Goal: Check status: Check status

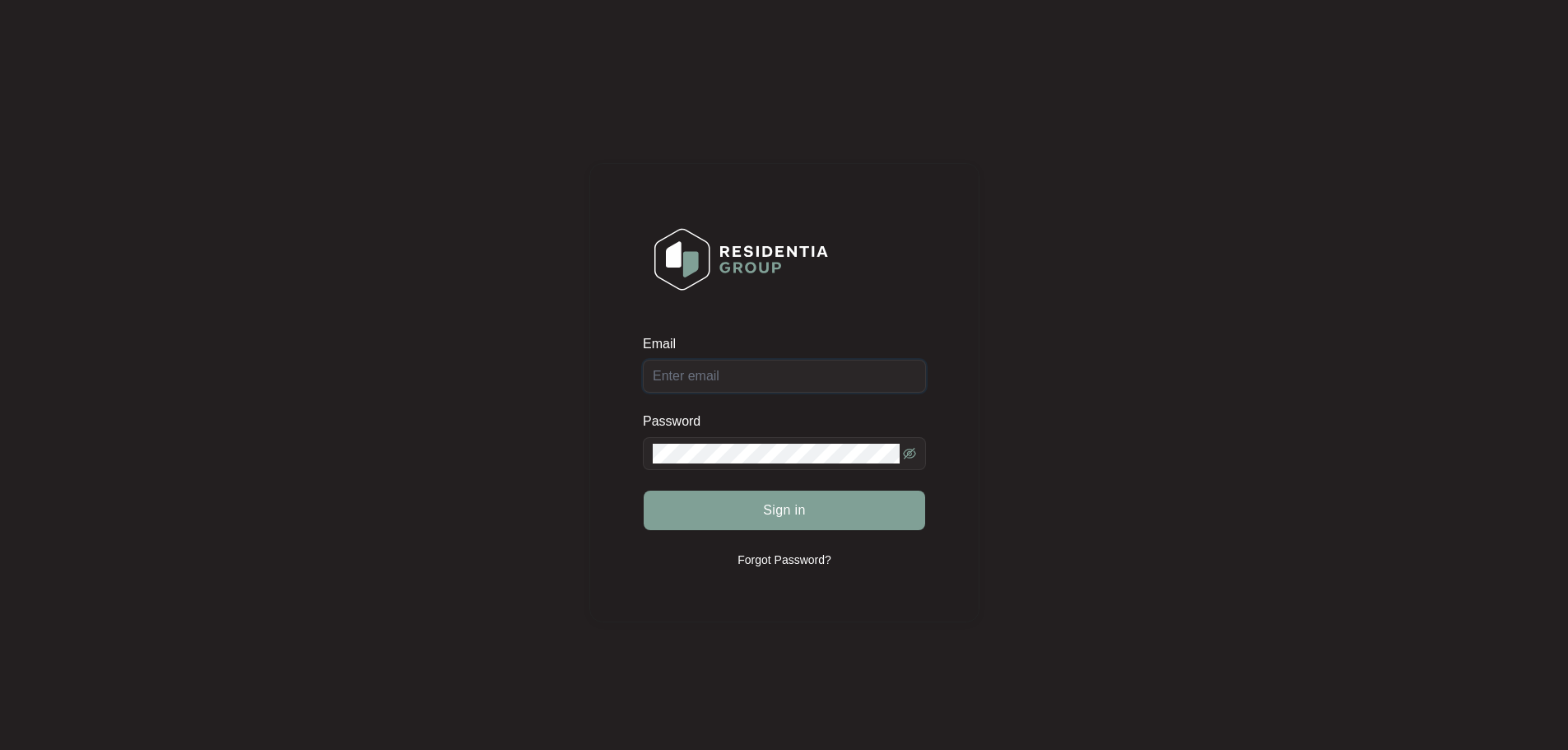
click at [755, 372] on input "Email" at bounding box center [784, 376] width 283 height 33
type input "[EMAIL_ADDRESS][DOMAIN_NAME]"
click at [843, 512] on button "Sign in" at bounding box center [784, 509] width 281 height 39
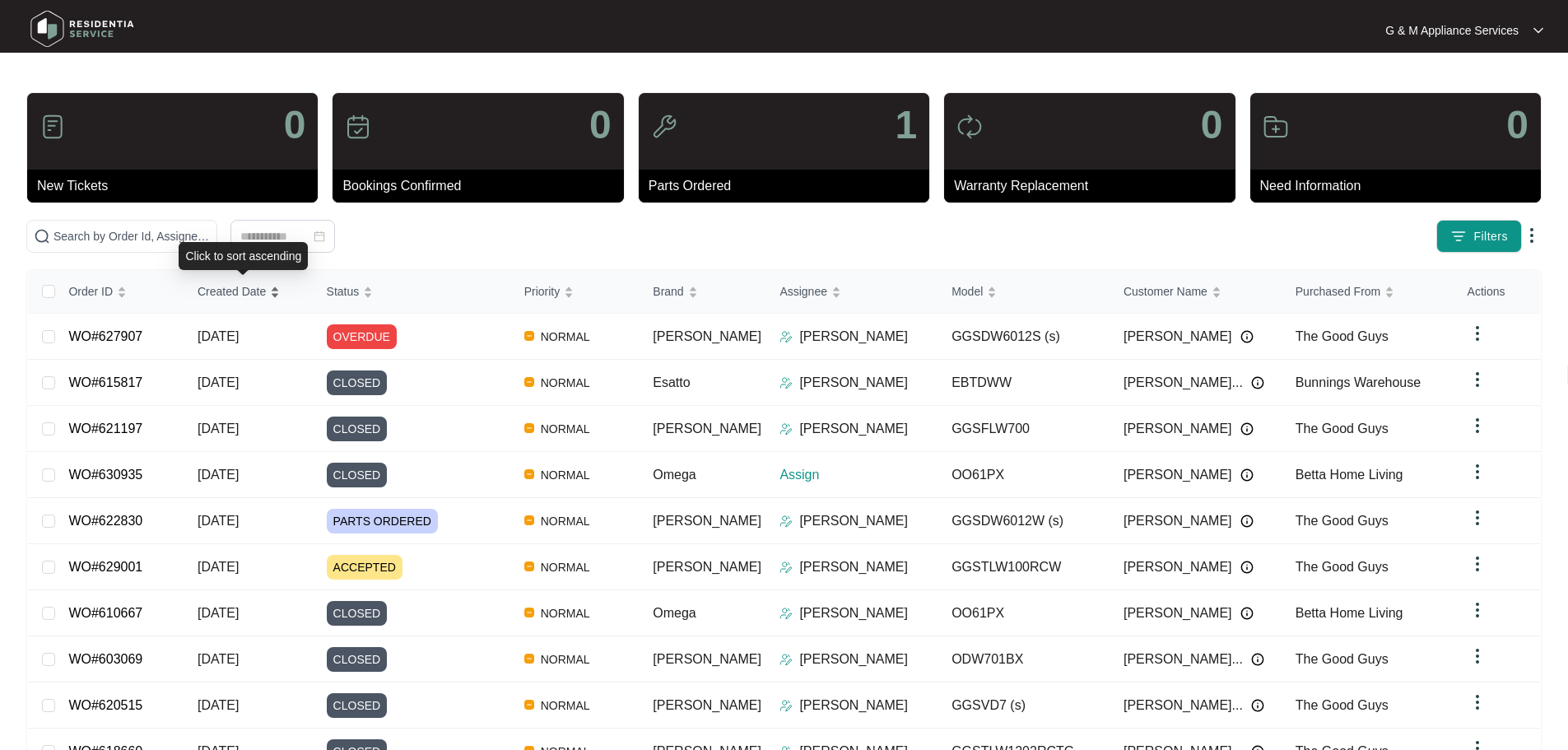
click at [215, 297] on span "Created Date" at bounding box center [231, 291] width 68 height 18
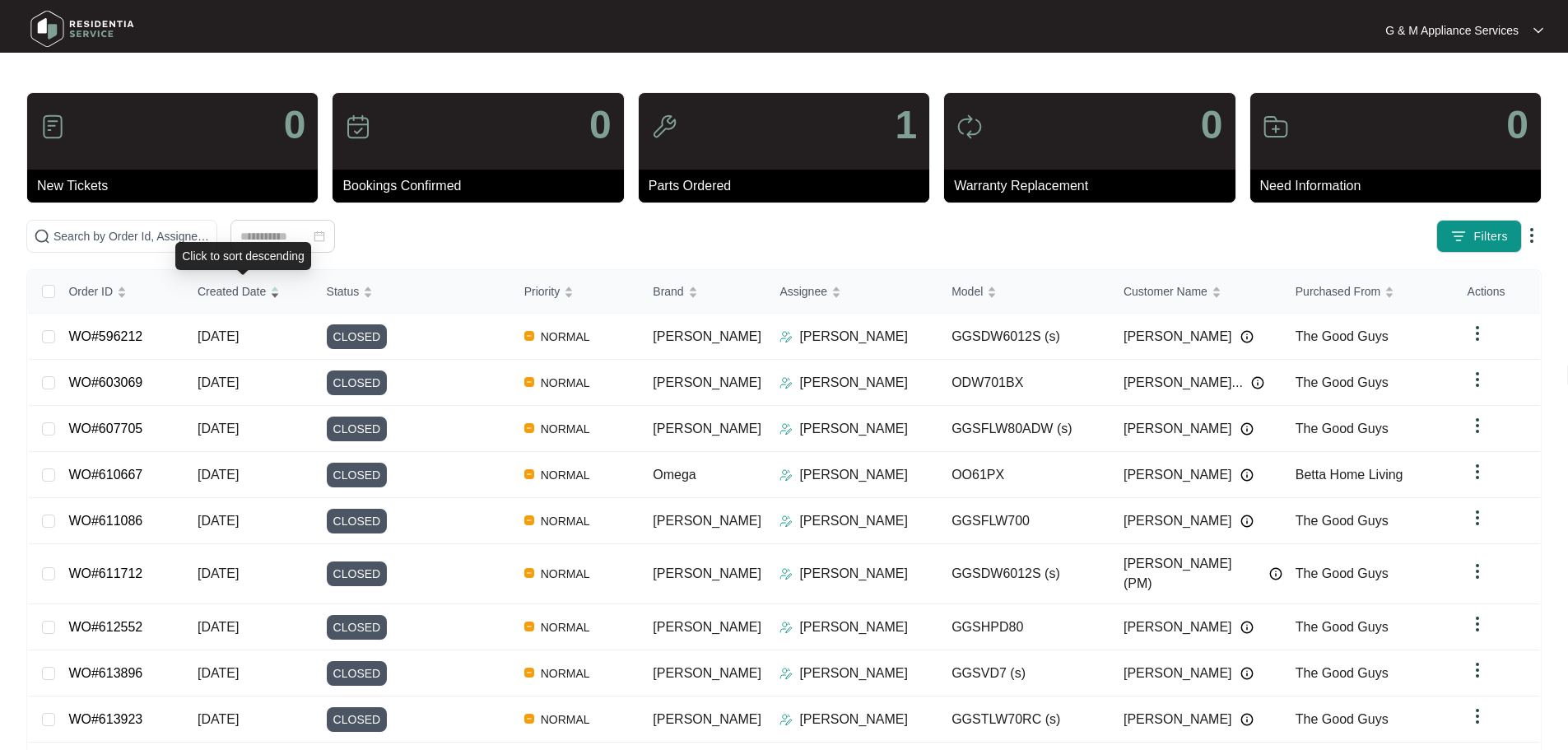
click at [217, 292] on span "Created Date" at bounding box center [231, 291] width 68 height 18
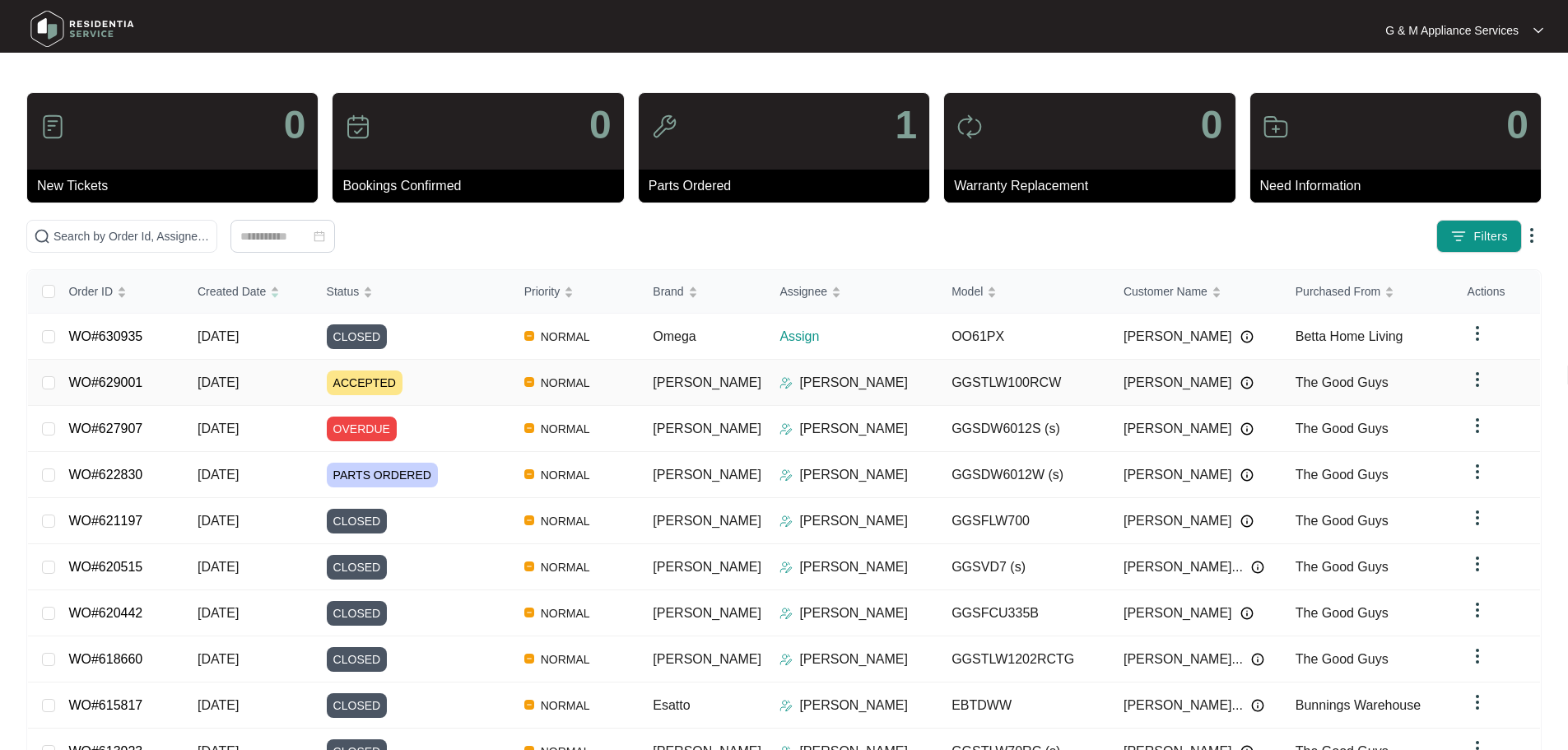
click at [228, 377] on span "[DATE]" at bounding box center [218, 382] width 41 height 14
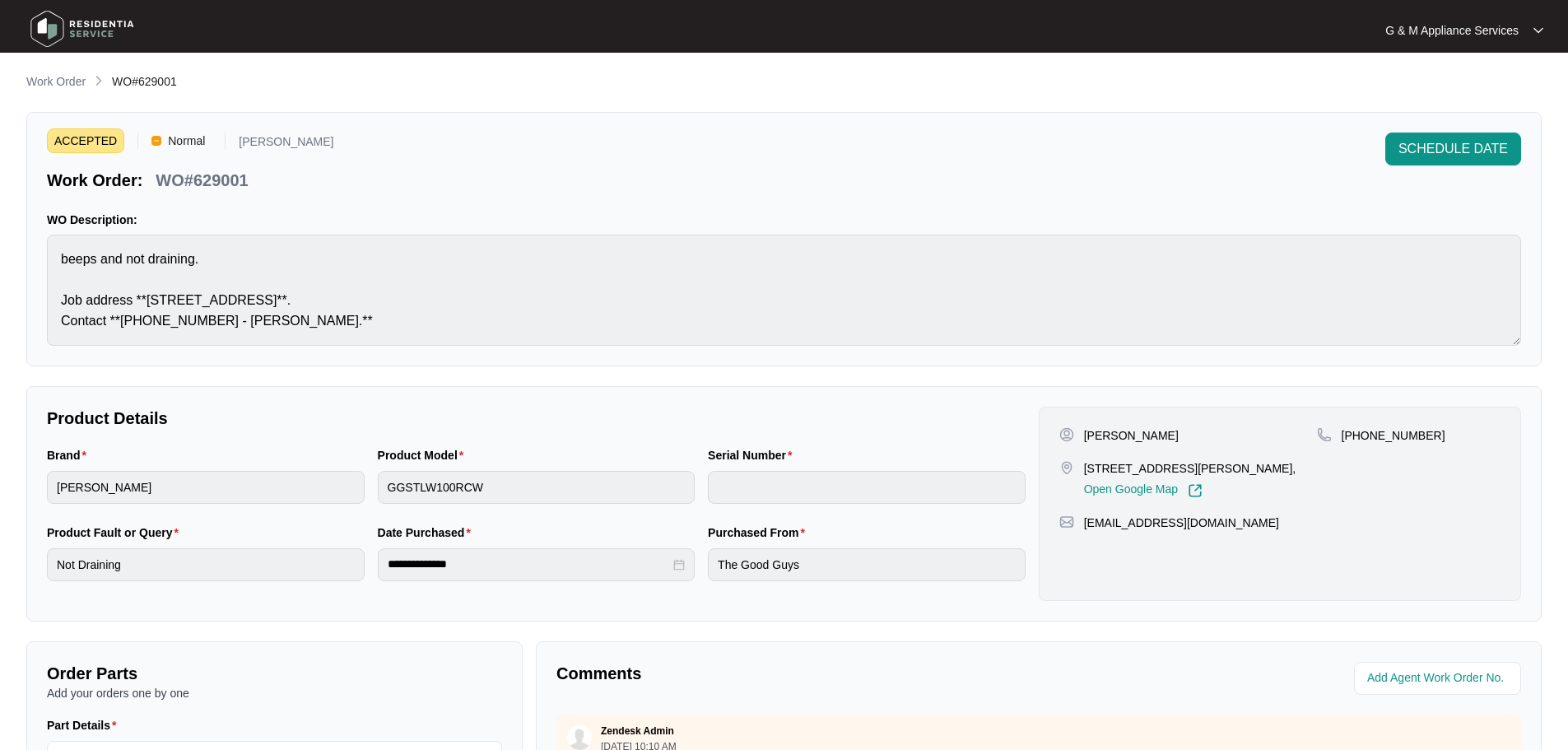
click at [176, 178] on p "WO#629001" at bounding box center [202, 180] width 92 height 23
drag, startPoint x: 281, startPoint y: 178, endPoint x: 166, endPoint y: 178, distance: 115.0
click at [149, 178] on div "Work Order: WO#629001" at bounding box center [190, 177] width 287 height 29
copy p "WO#629001"
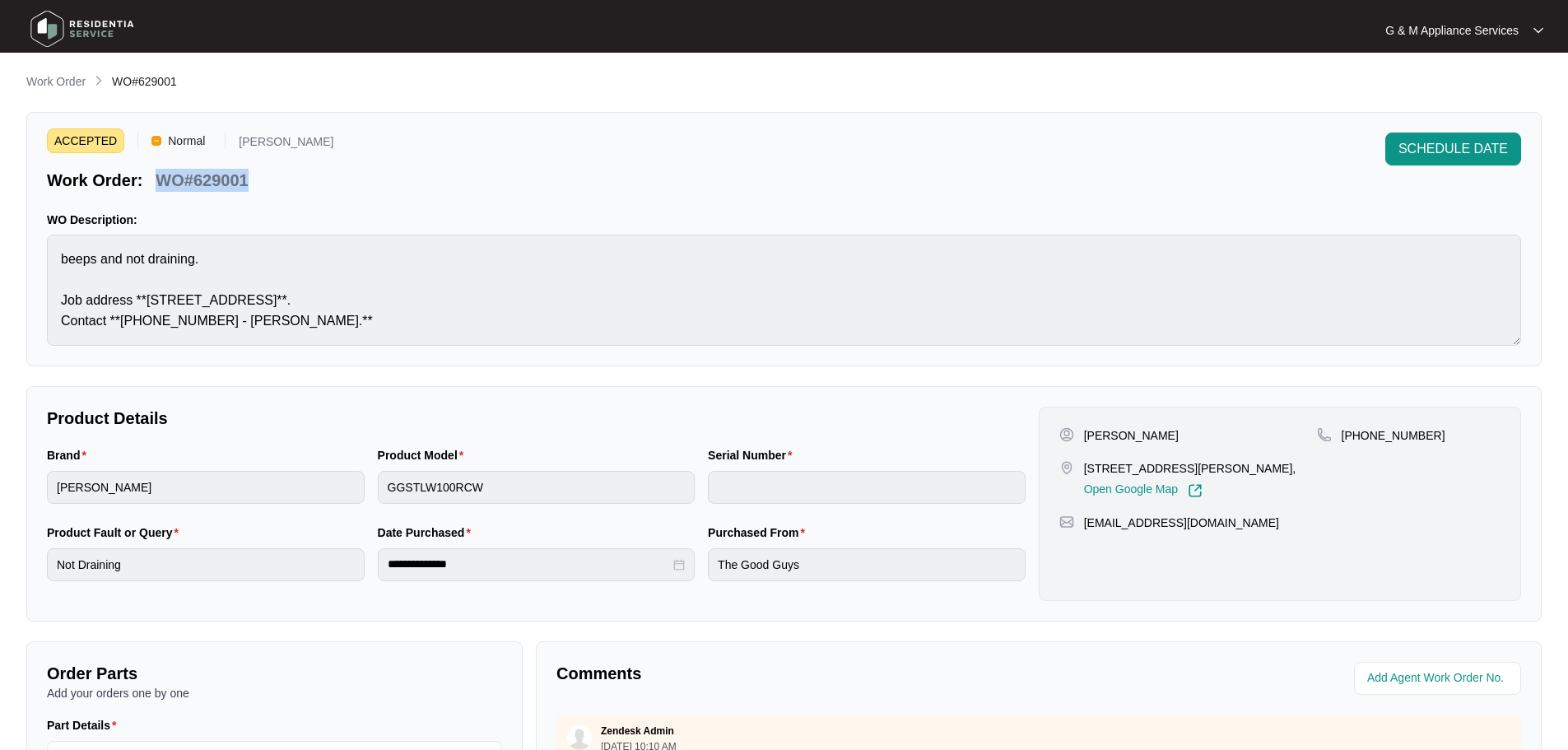
copy p "WO#629001"
drag, startPoint x: 67, startPoint y: 79, endPoint x: 80, endPoint y: 90, distance: 17.0
click at [67, 79] on p "Work Order" at bounding box center [56, 81] width 59 height 16
